Goal: Check status

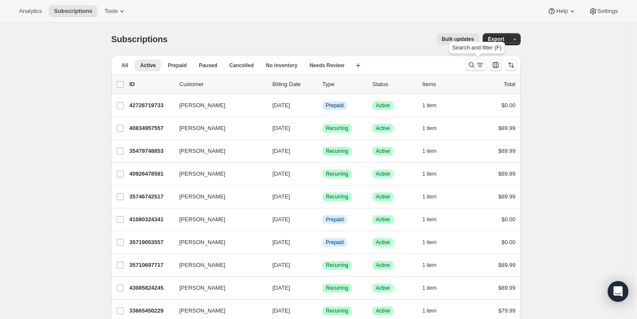
click at [476, 65] on icon "Search and filter results" at bounding box center [471, 65] width 9 height 9
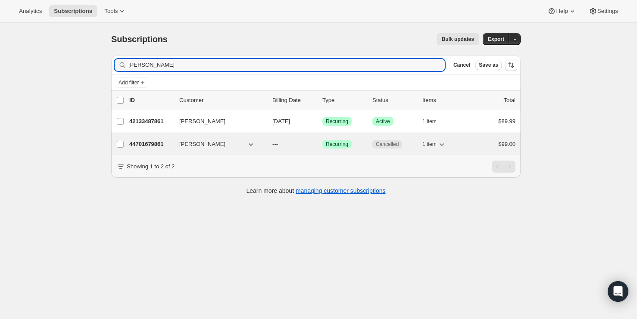
type input "[PERSON_NAME]"
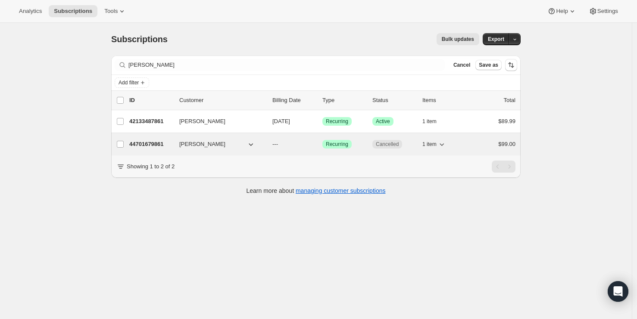
click at [148, 149] on div "44701679861 [PERSON_NAME] --- Success Recurring Cancelled 1 item $99.00" at bounding box center [322, 144] width 386 height 12
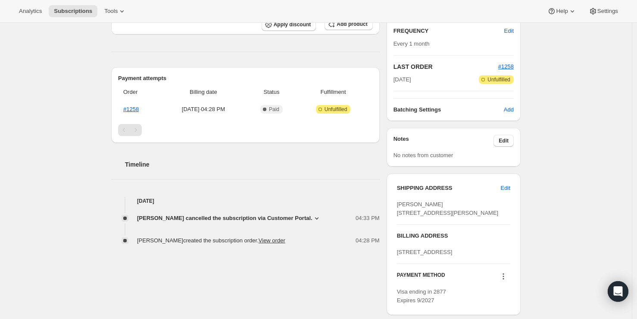
scroll to position [170, 0]
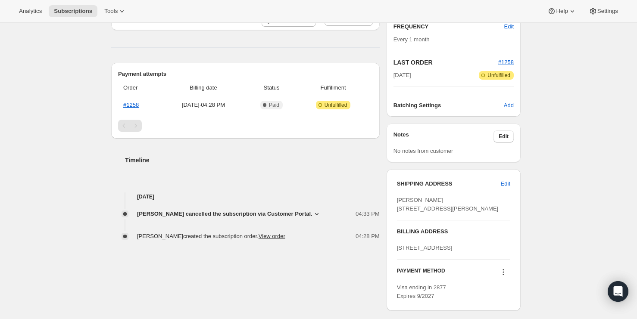
click at [319, 211] on icon at bounding box center [316, 214] width 9 height 9
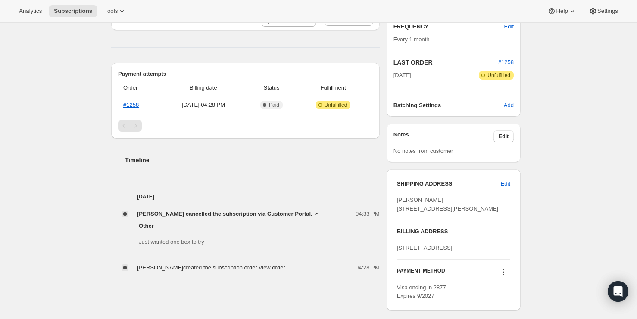
click at [87, 250] on div "Subscription #44701679861. This page is ready Subscription #44701679861 Success…" at bounding box center [315, 121] width 631 height 537
click at [66, 106] on div "Subscription #44701679861. This page is ready Subscription #44701679861 Success…" at bounding box center [315, 121] width 631 height 537
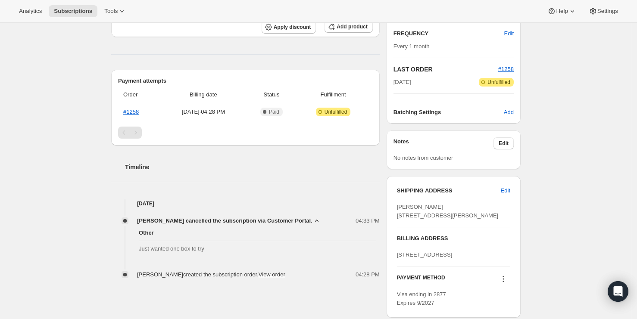
scroll to position [162, 0]
